Goal: Information Seeking & Learning: Understand process/instructions

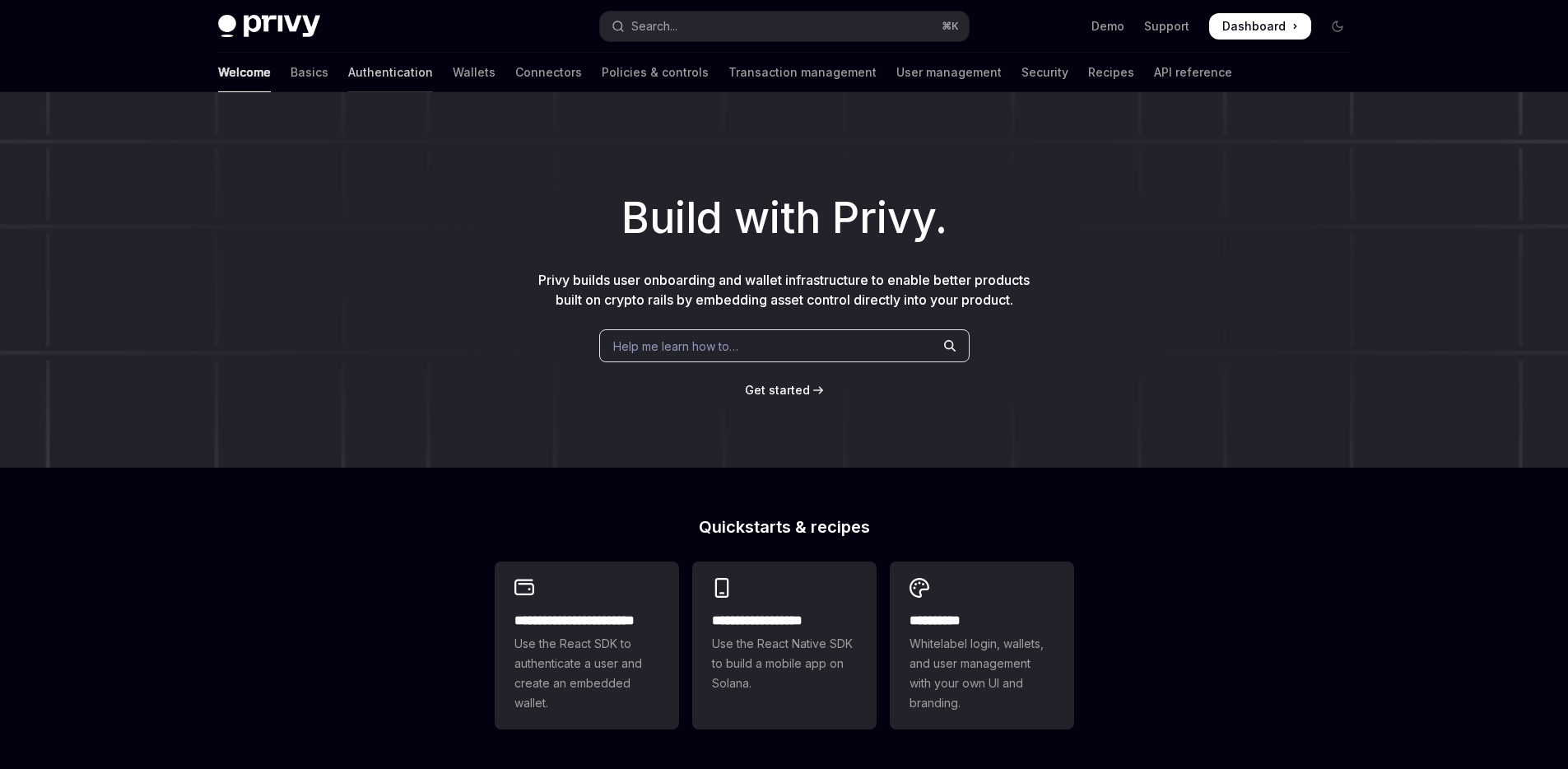
click at [348, 69] on link "Authentication" at bounding box center [390, 72] width 85 height 39
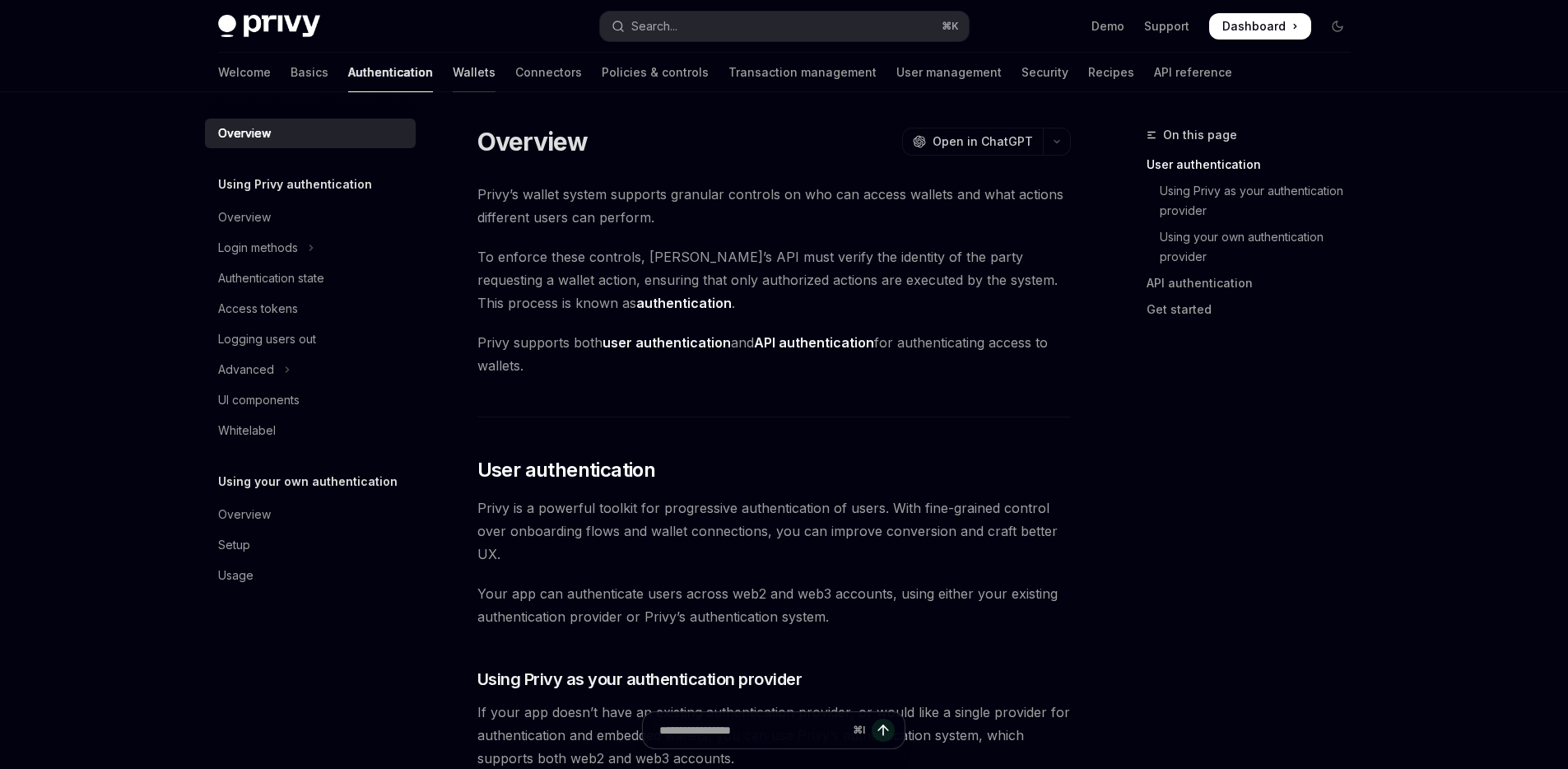
click at [453, 76] on link "Wallets" at bounding box center [474, 72] width 43 height 39
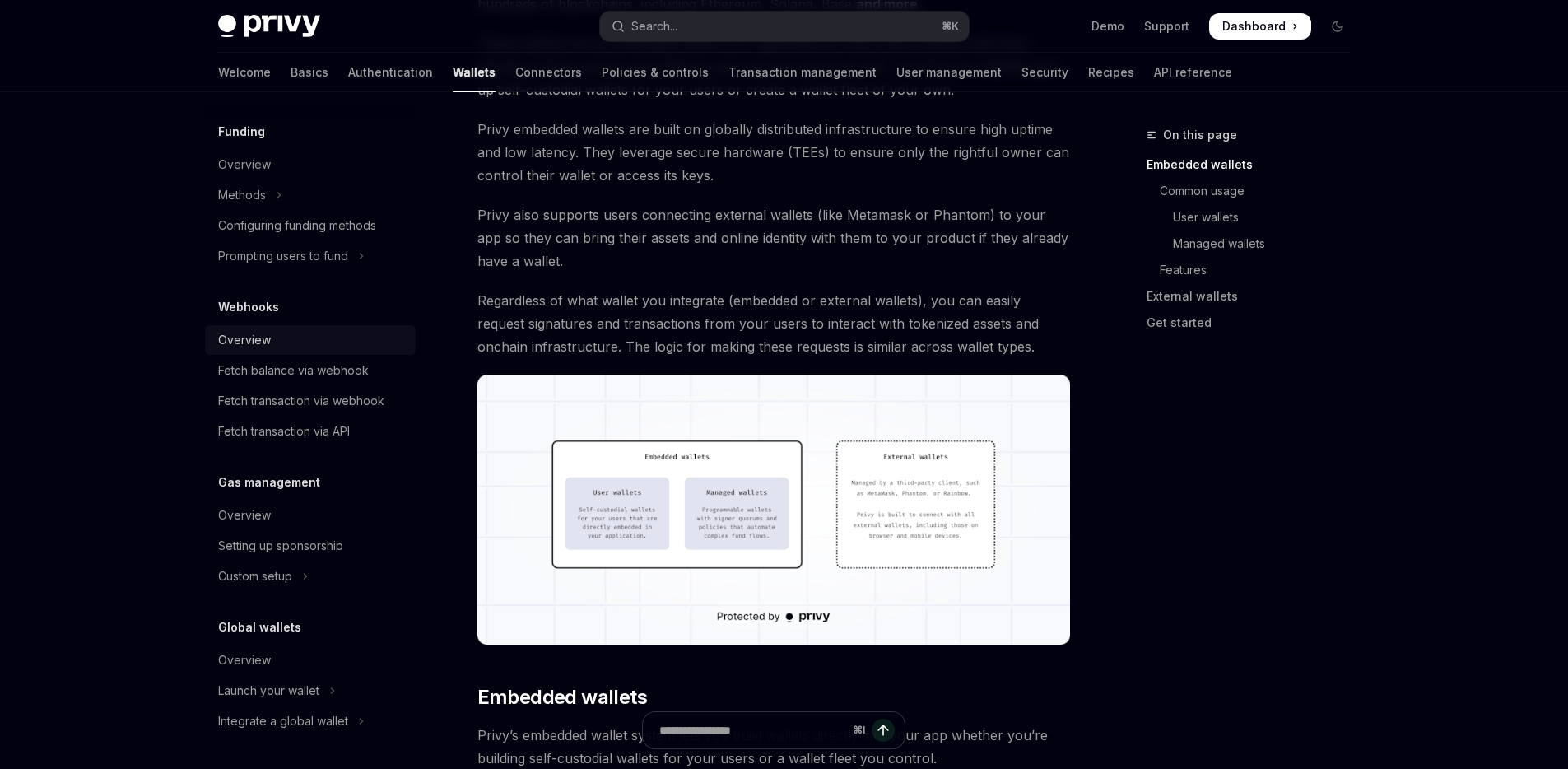
scroll to position [247, 0]
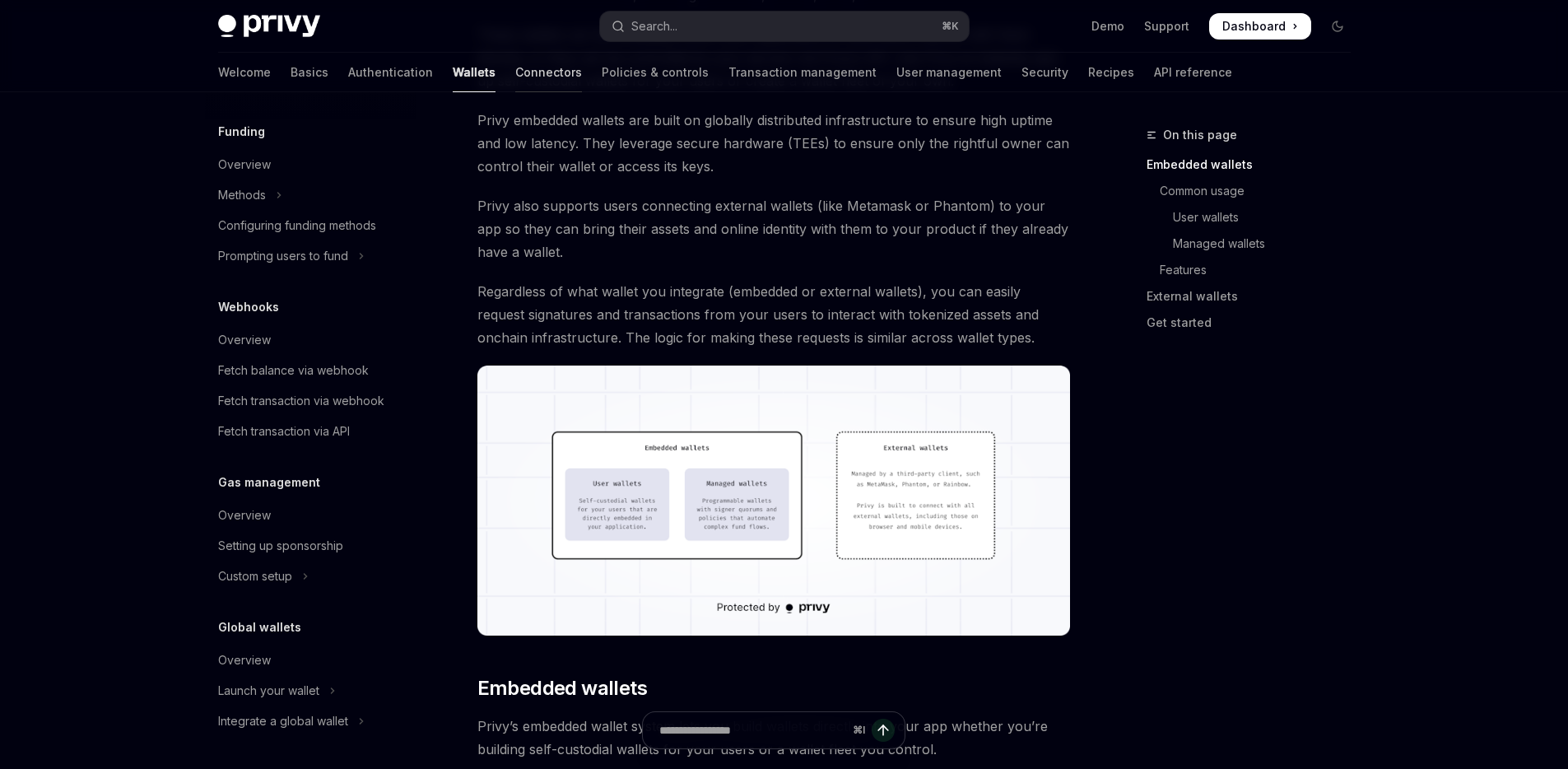
click at [515, 61] on link "Connectors" at bounding box center [548, 72] width 67 height 39
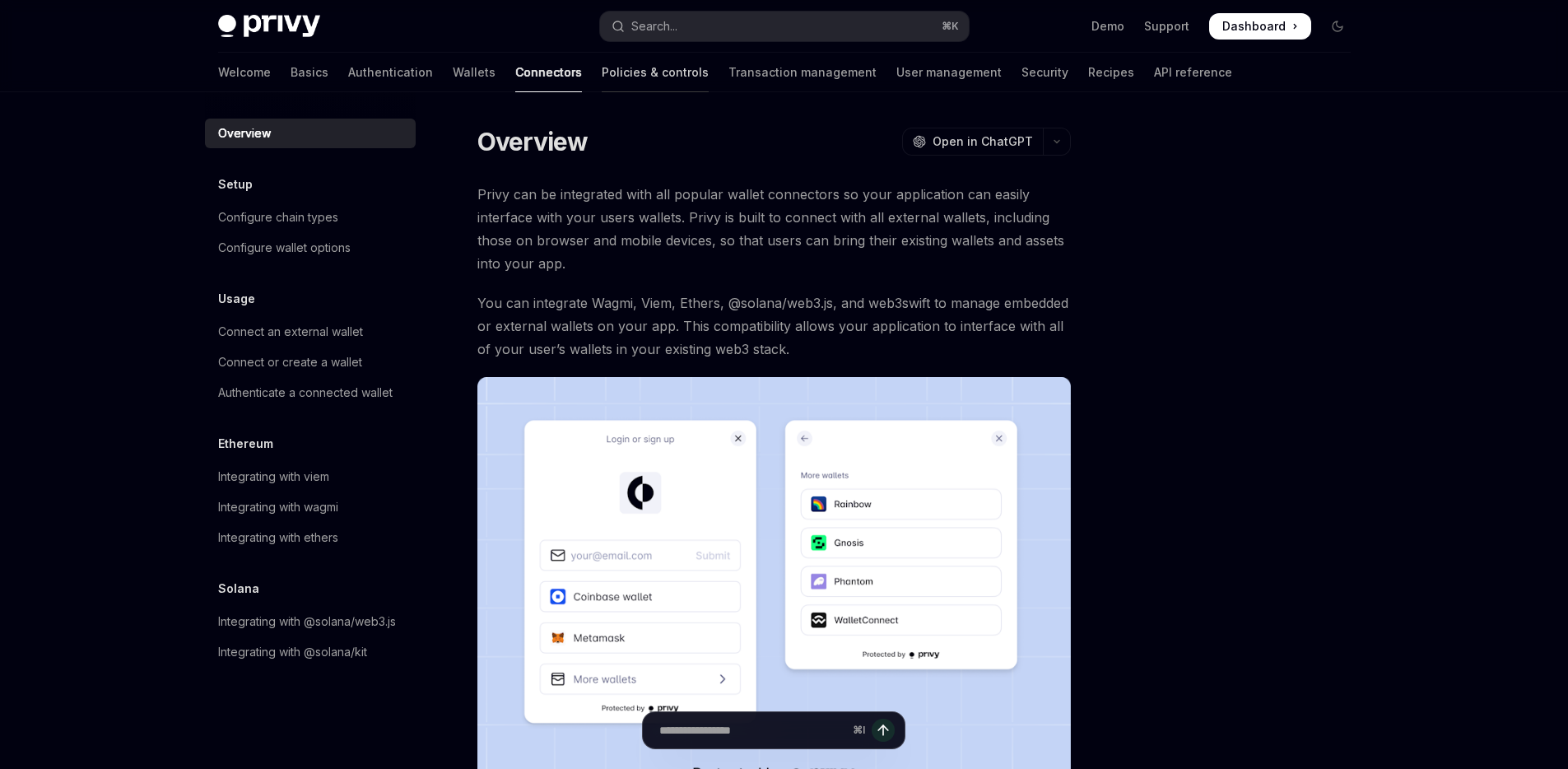
click at [602, 82] on link "Policies & controls" at bounding box center [655, 72] width 107 height 39
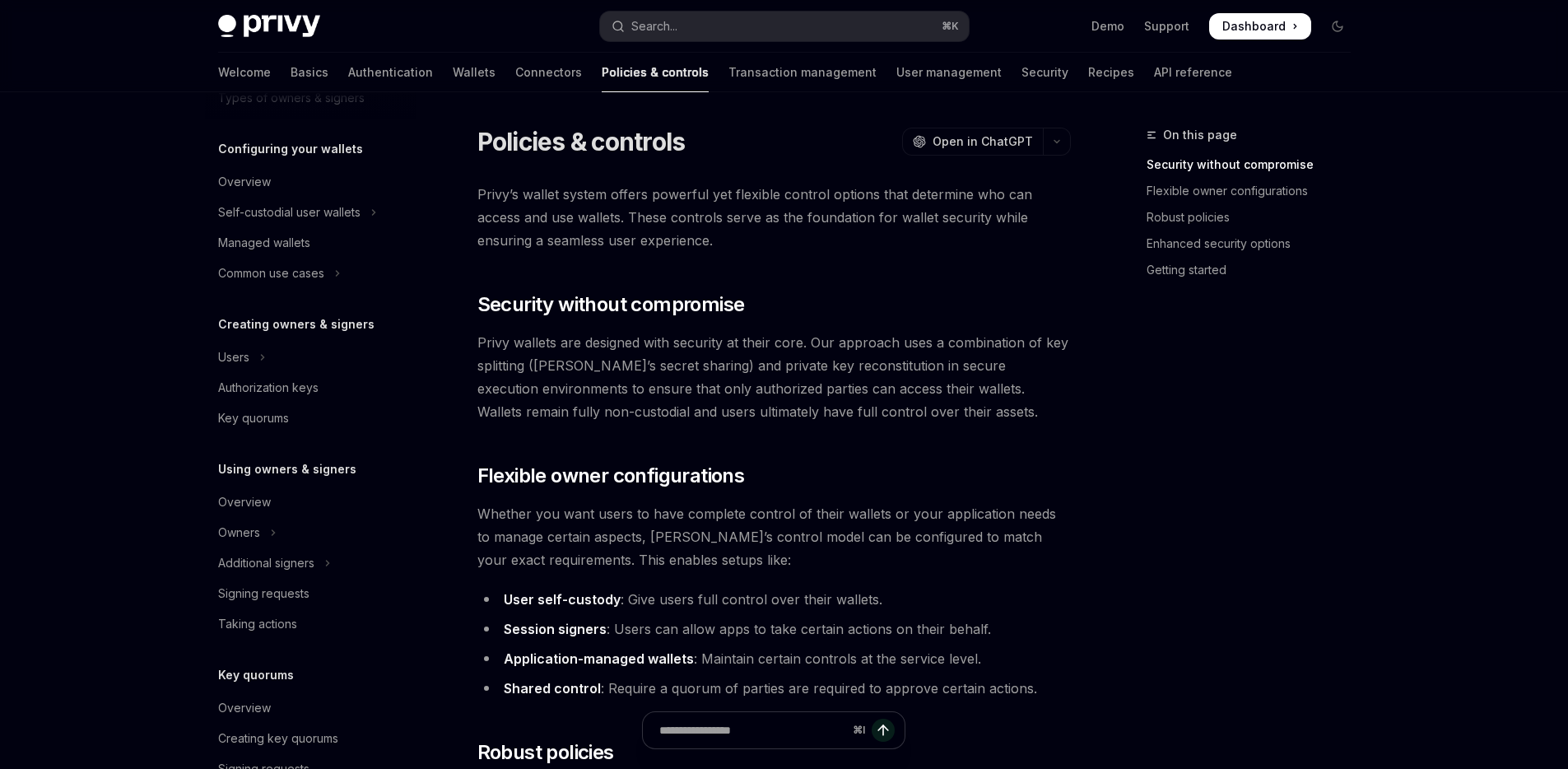
scroll to position [152, 0]
click at [261, 409] on div "Key quorums" at bounding box center [254, 416] width 71 height 20
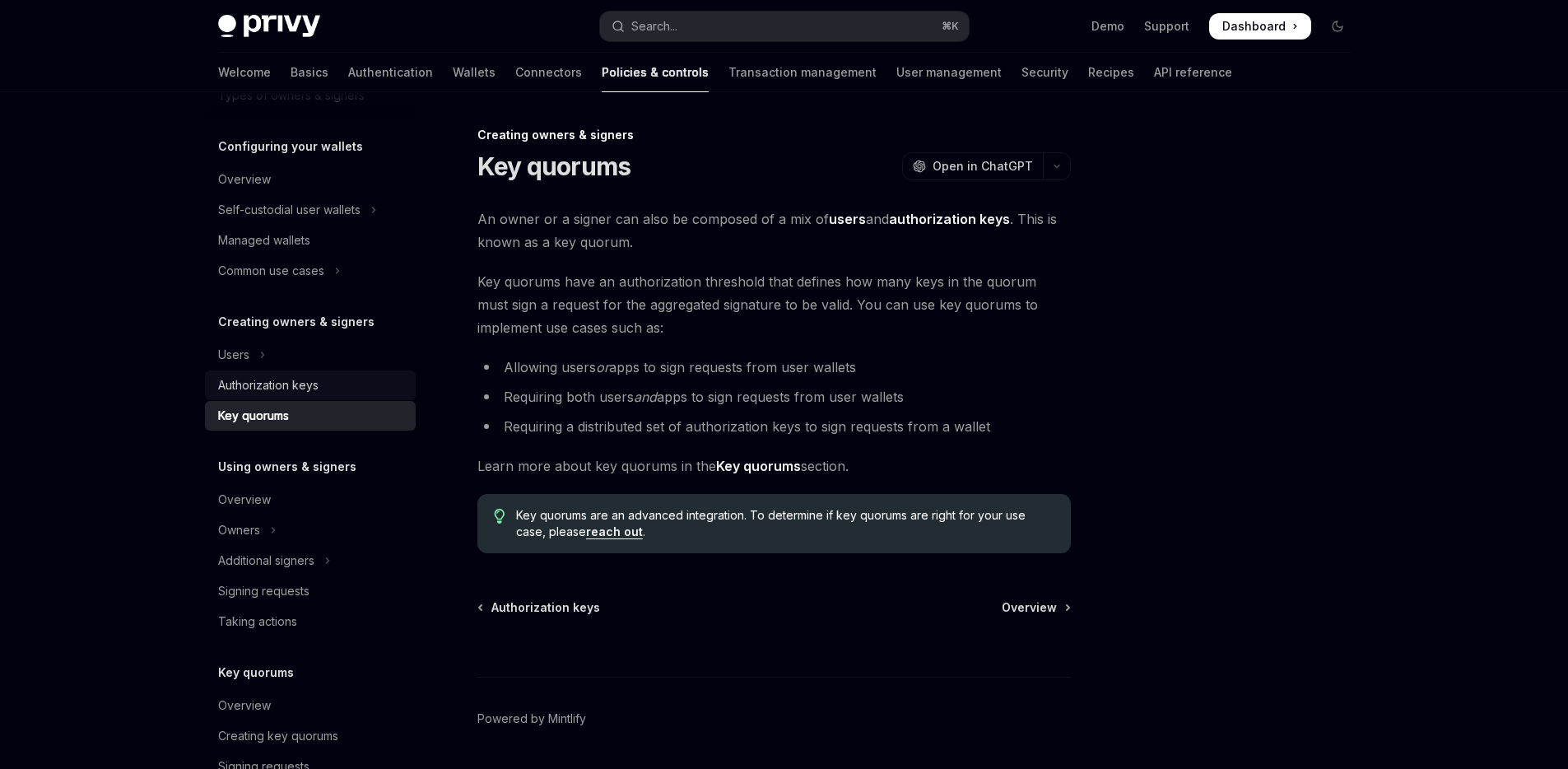
click at [284, 388] on div "Authorization keys" at bounding box center [268, 385] width 101 height 20
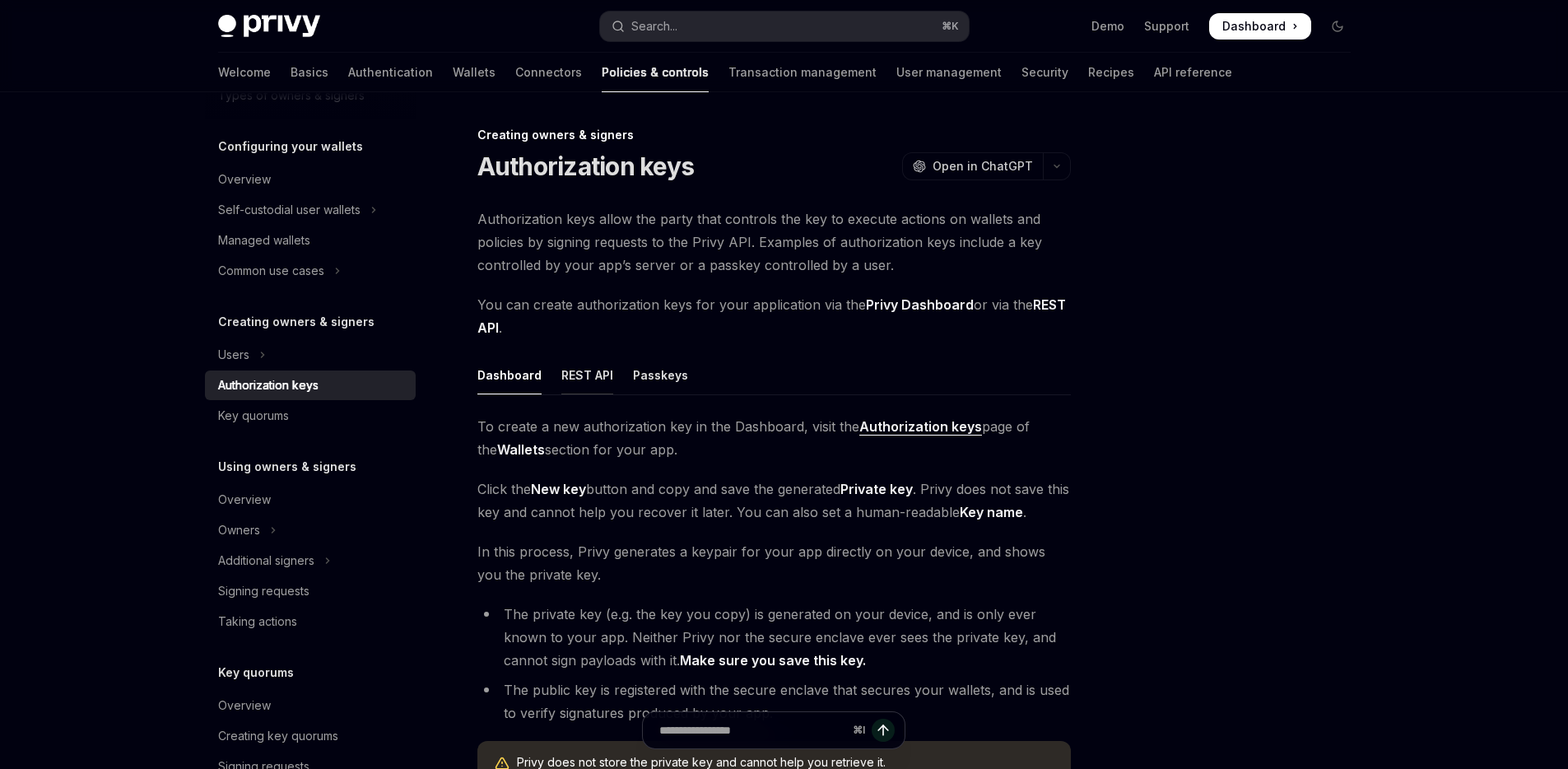
click at [602, 376] on div "REST API" at bounding box center [587, 375] width 52 height 38
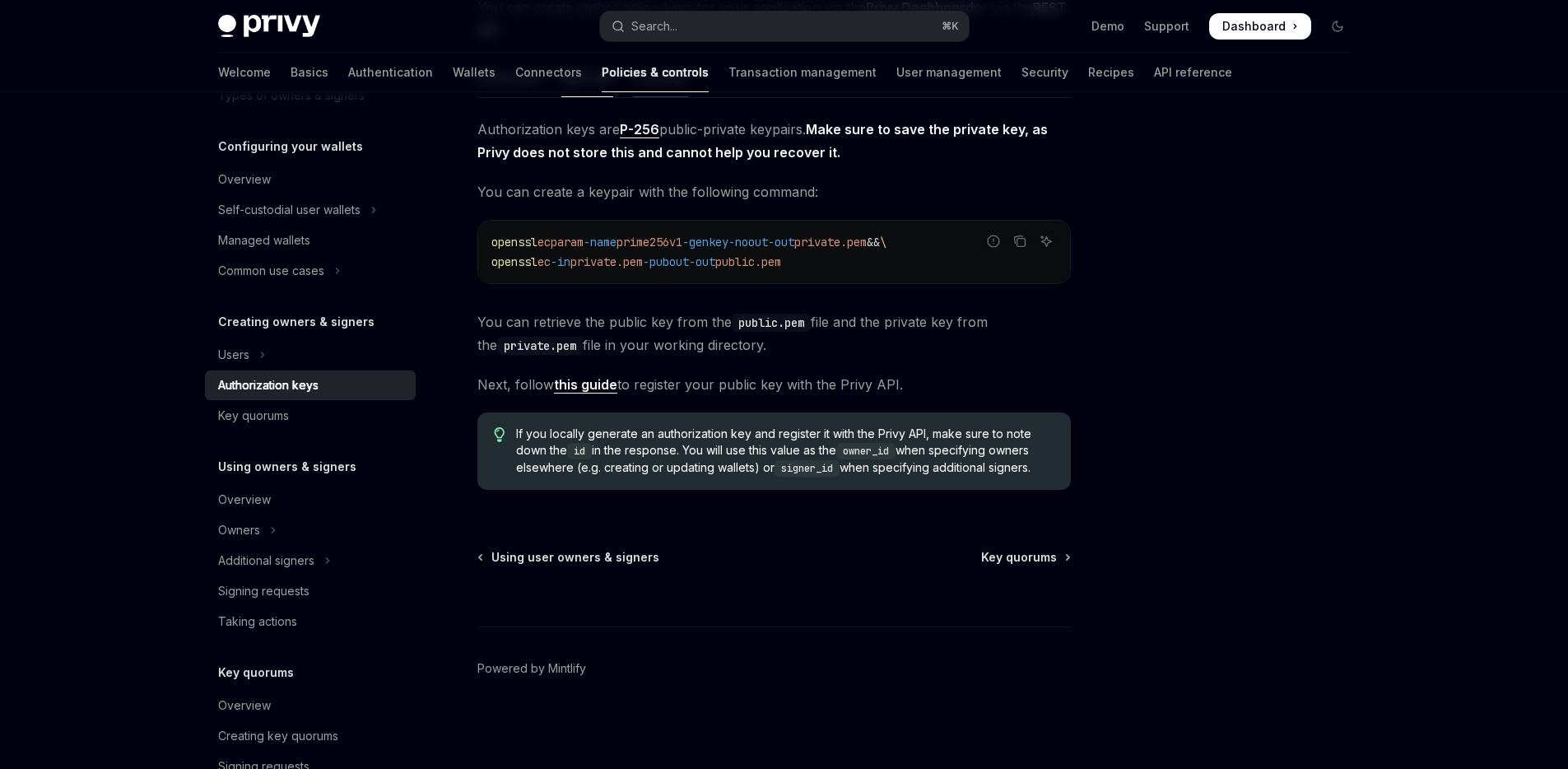
scroll to position [32, 0]
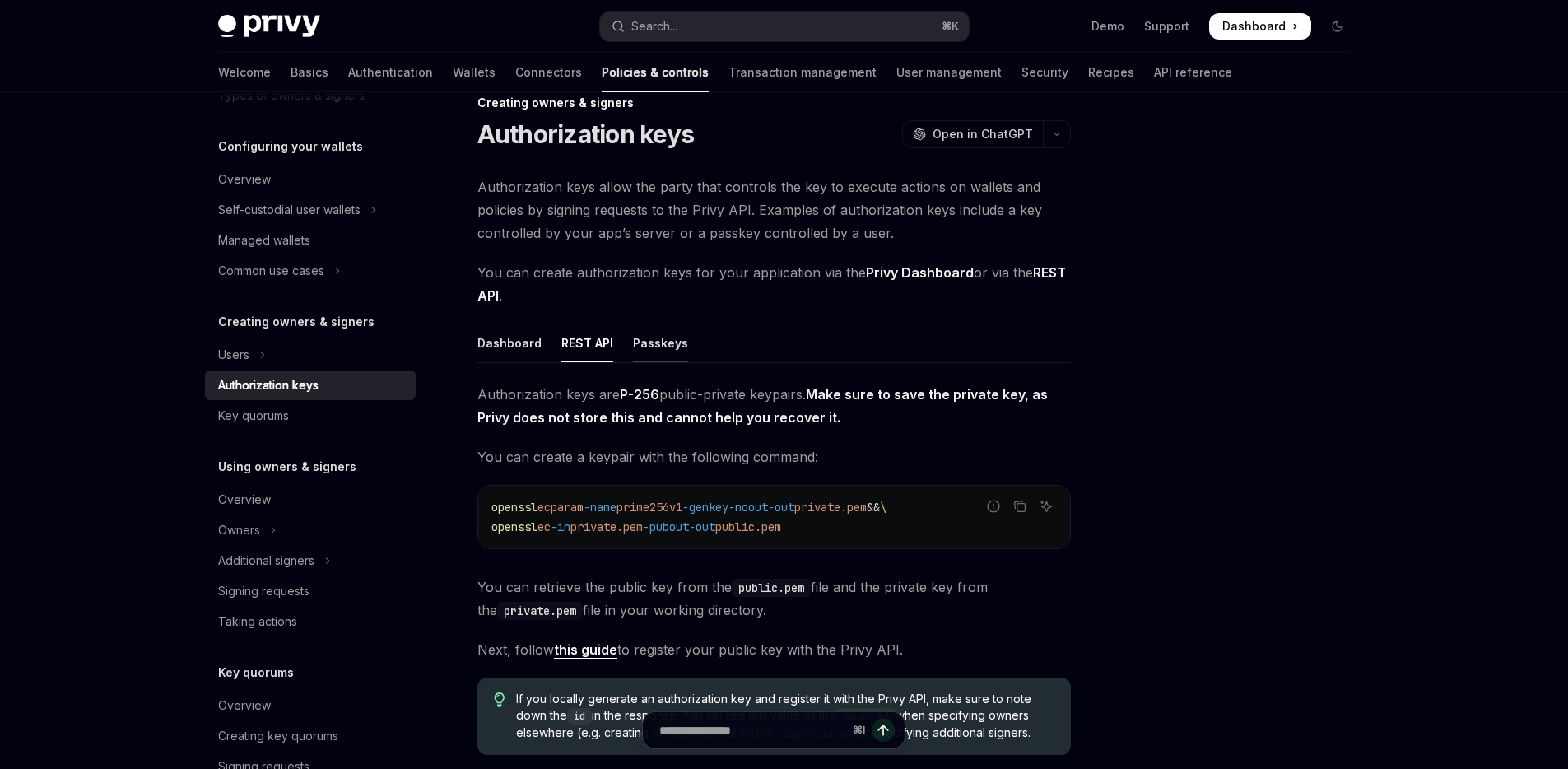
click at [658, 353] on div "Passkeys" at bounding box center [660, 343] width 55 height 38
type textarea "*"
